Goal: Information Seeking & Learning: Learn about a topic

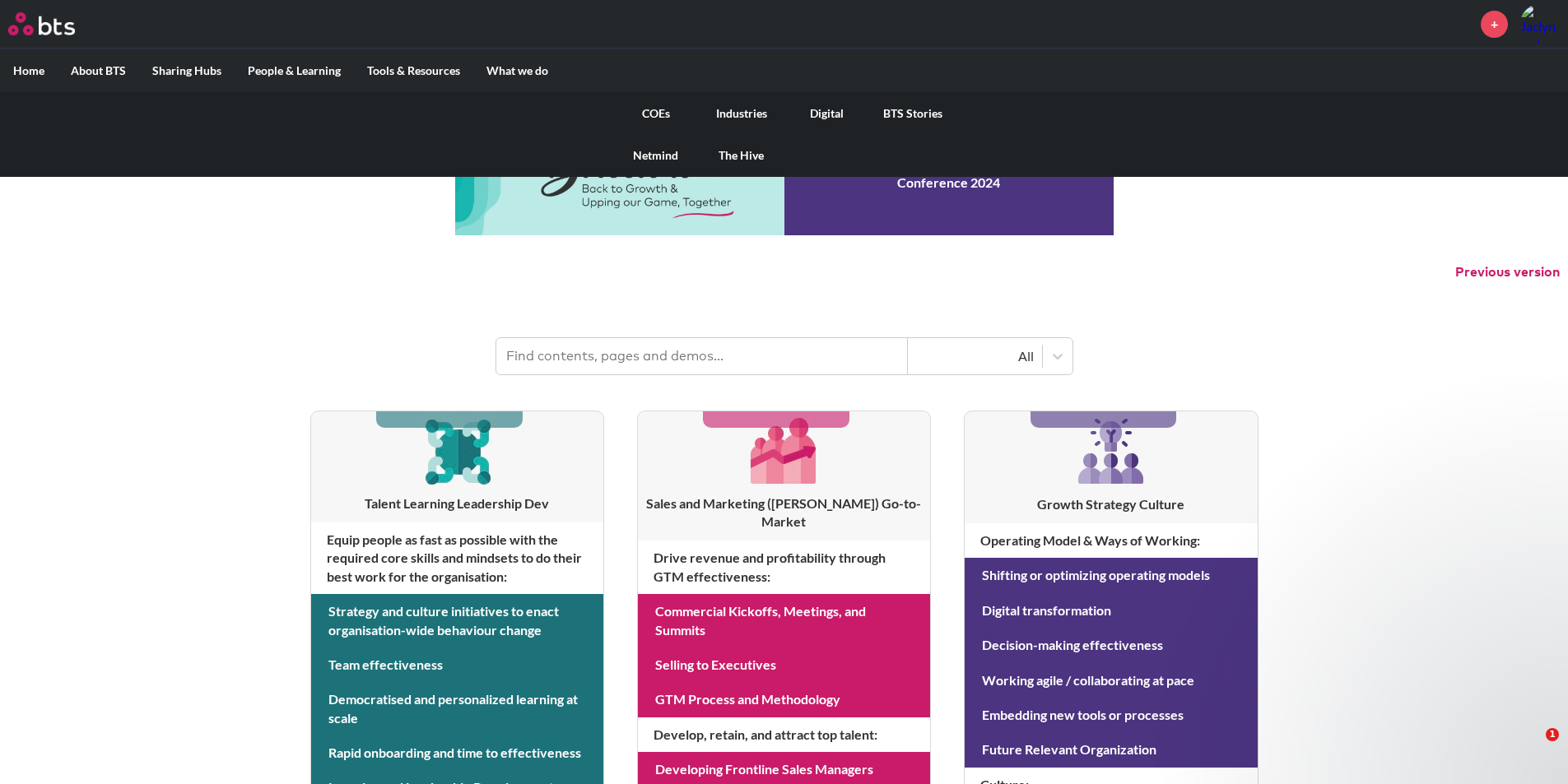
click at [659, 115] on link "COEs" at bounding box center [656, 113] width 86 height 43
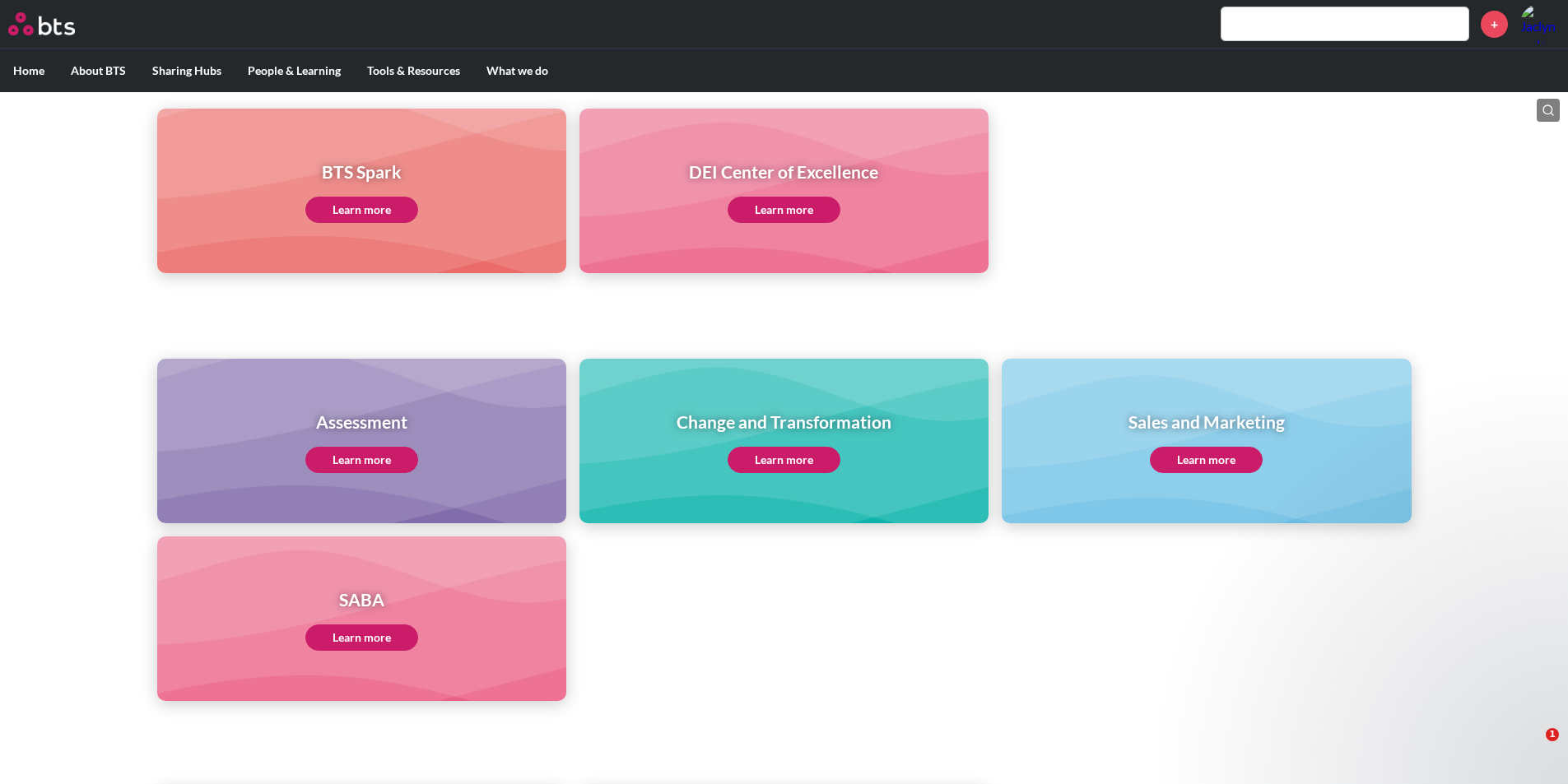
scroll to position [494, 0]
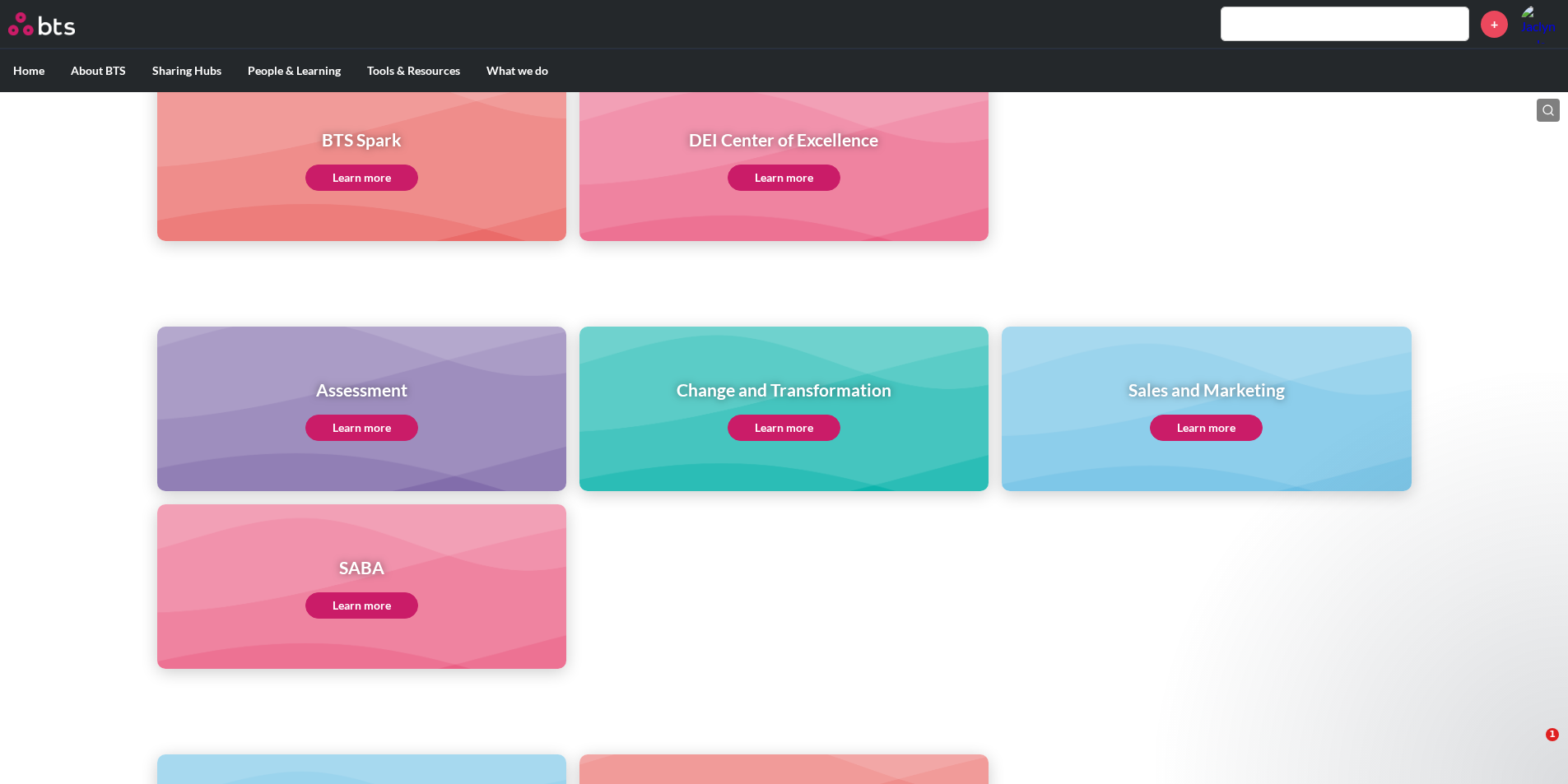
click at [368, 421] on link "Learn more" at bounding box center [361, 428] width 113 height 26
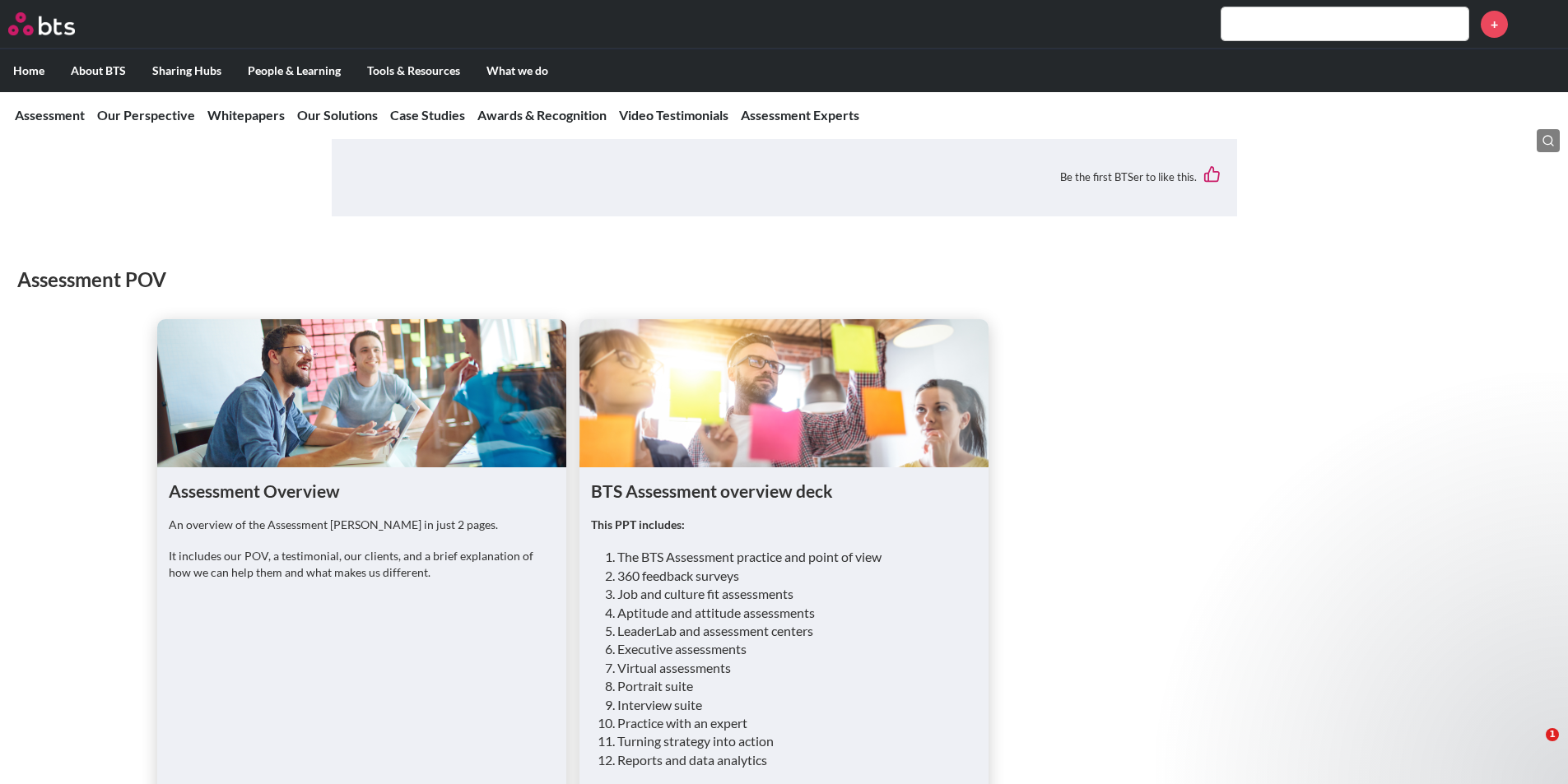
scroll to position [1234, 0]
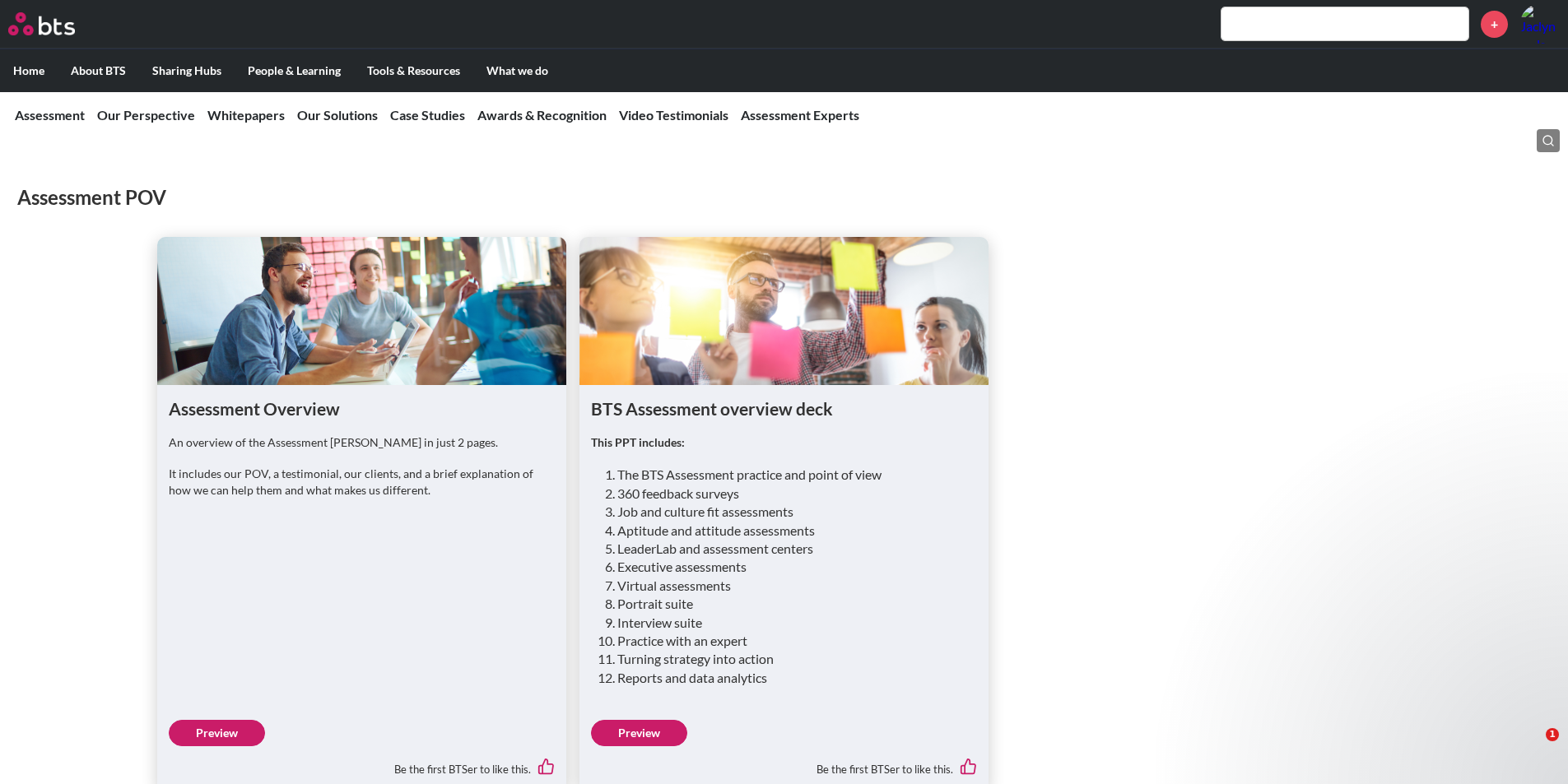
click at [234, 719] on link "Preview" at bounding box center [217, 732] width 96 height 26
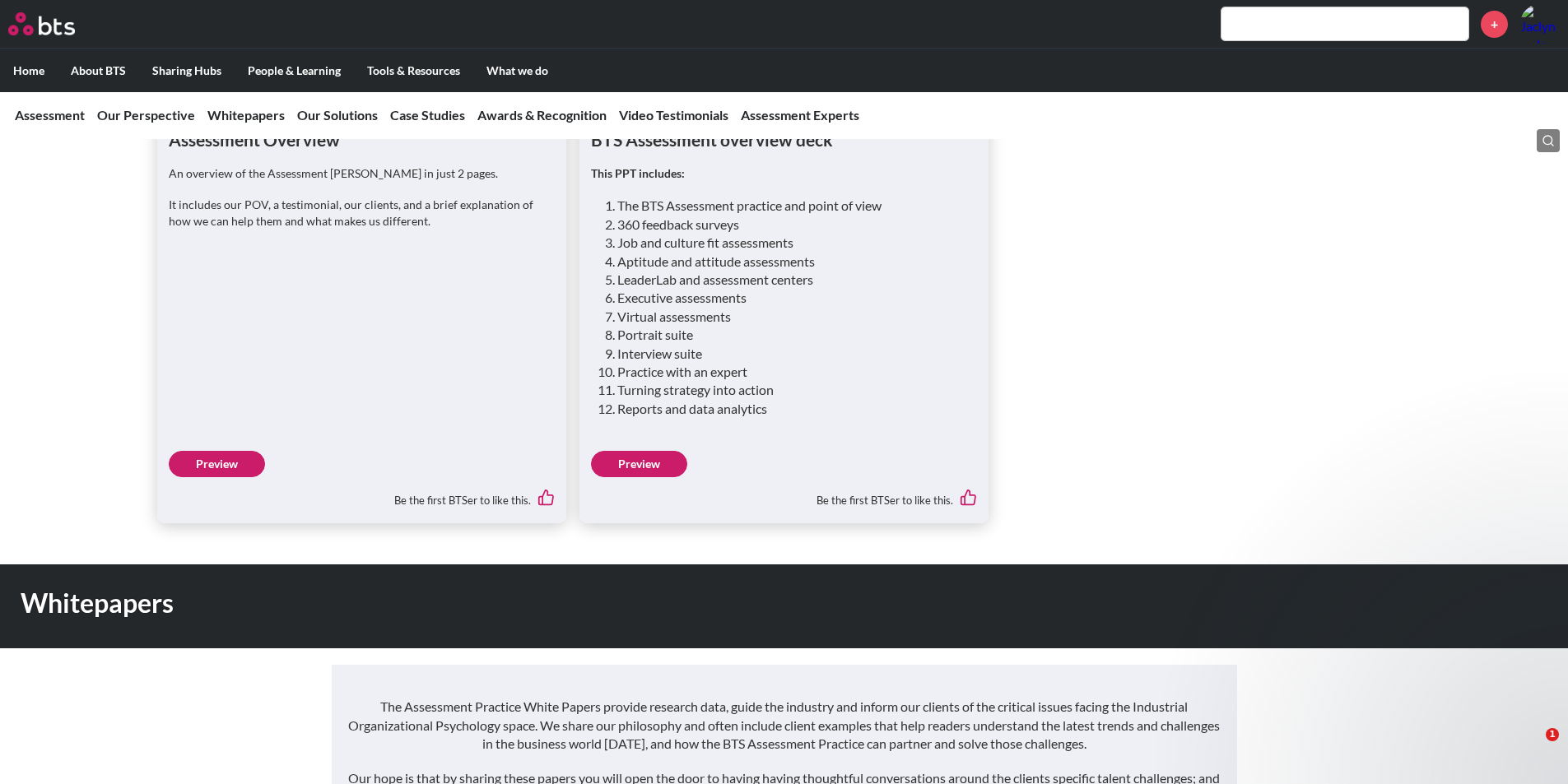
scroll to position [1398, 0]
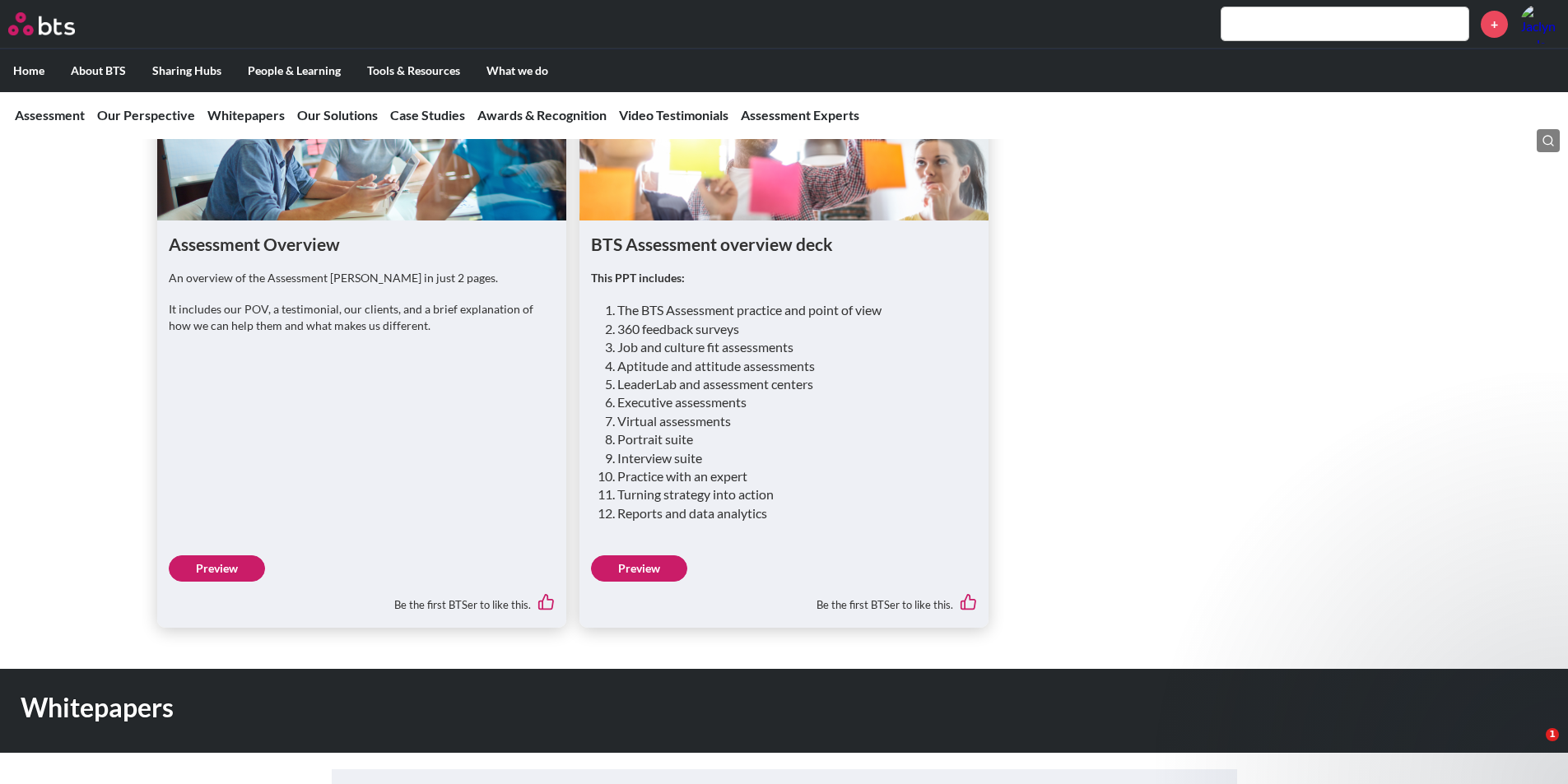
click at [636, 556] on link "Preview" at bounding box center [639, 569] width 96 height 26
